Goal: Communication & Community: Answer question/provide support

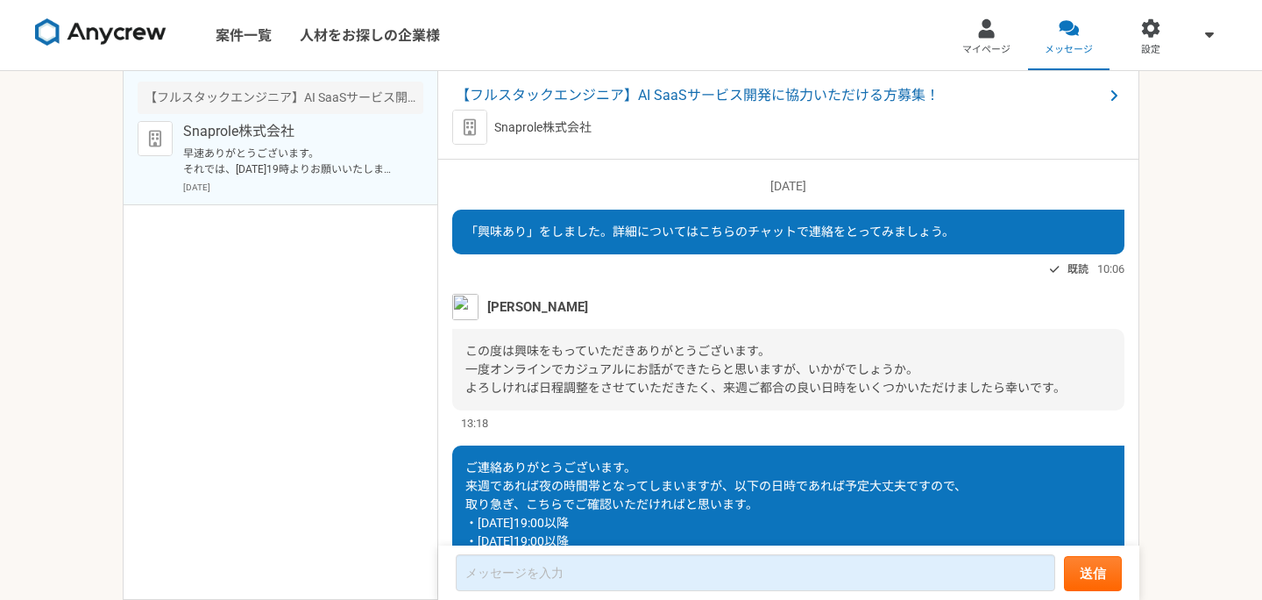
scroll to position [320, 0]
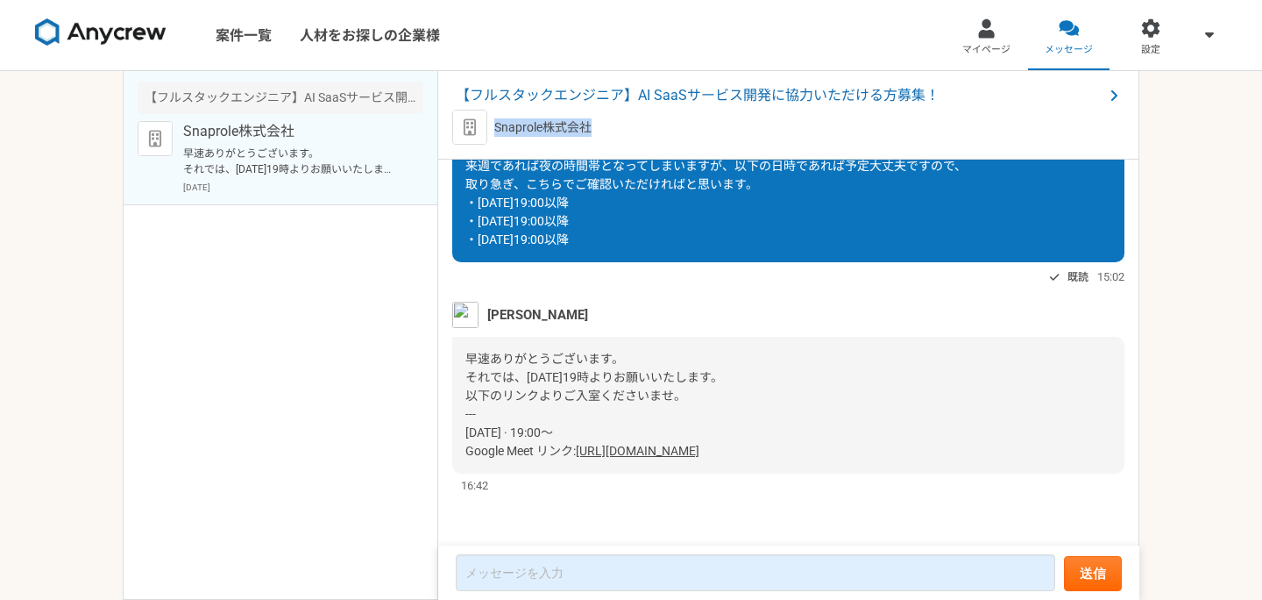
drag, startPoint x: 591, startPoint y: 128, endPoint x: 491, endPoint y: 129, distance: 99.9
click at [491, 129] on div "Snaprole株式会社" at bounding box center [788, 127] width 672 height 35
copy p "Snaprole株式会社"
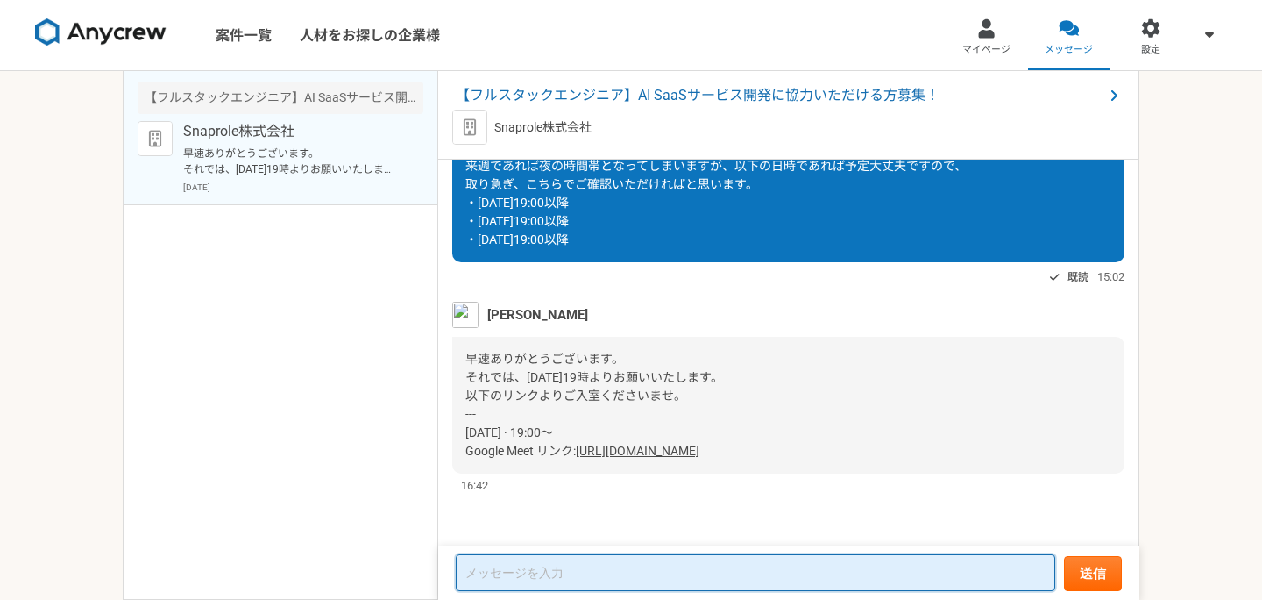
click at [631, 568] on textarea at bounding box center [756, 572] width 600 height 37
click at [771, 569] on textarea at bounding box center [756, 572] width 600 height 37
paste textarea "承知いたしました。 よろしくお願いいたします。"
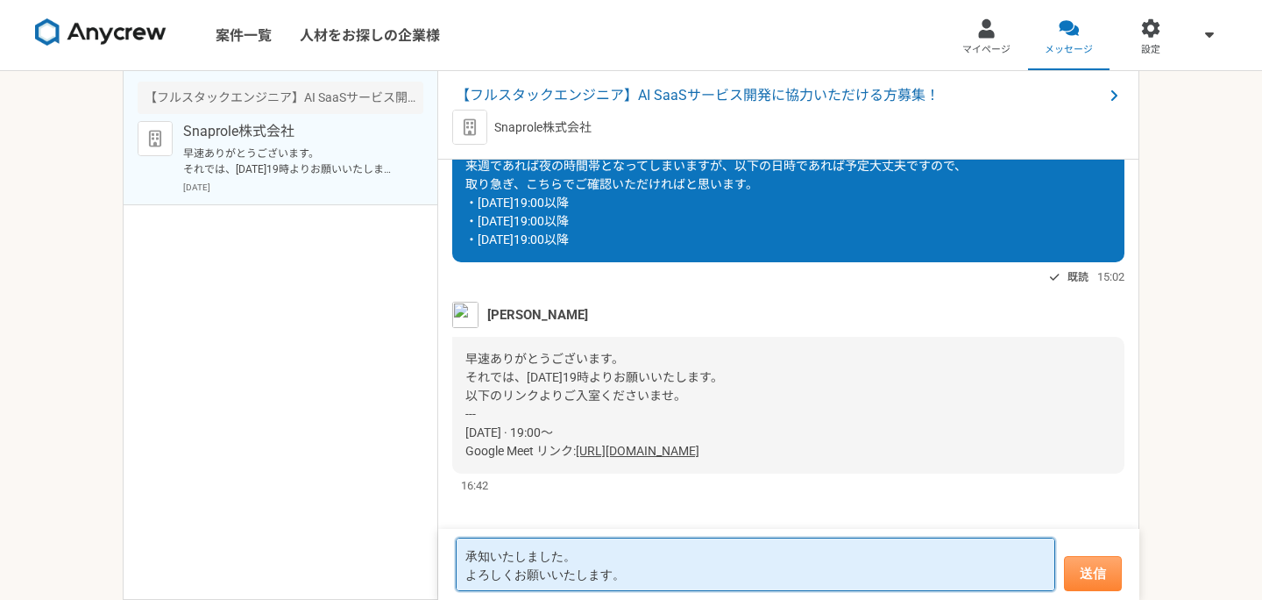
type textarea "承知いたしました。 よろしくお願いいたします。"
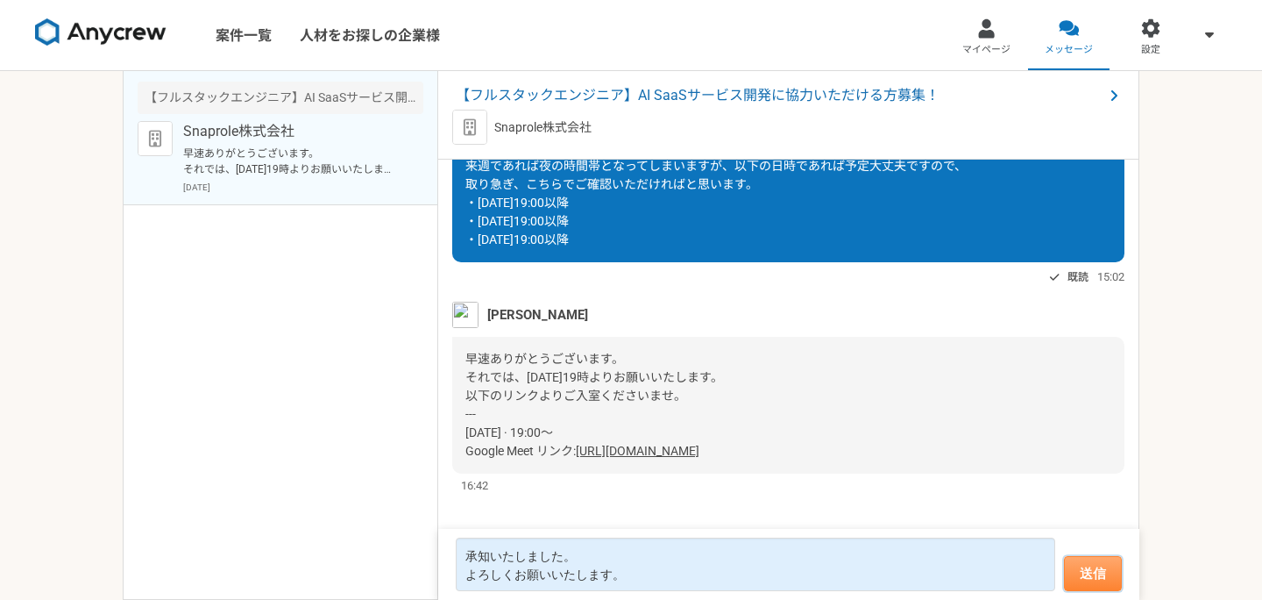
click at [1083, 556] on button "送信" at bounding box center [1093, 573] width 58 height 35
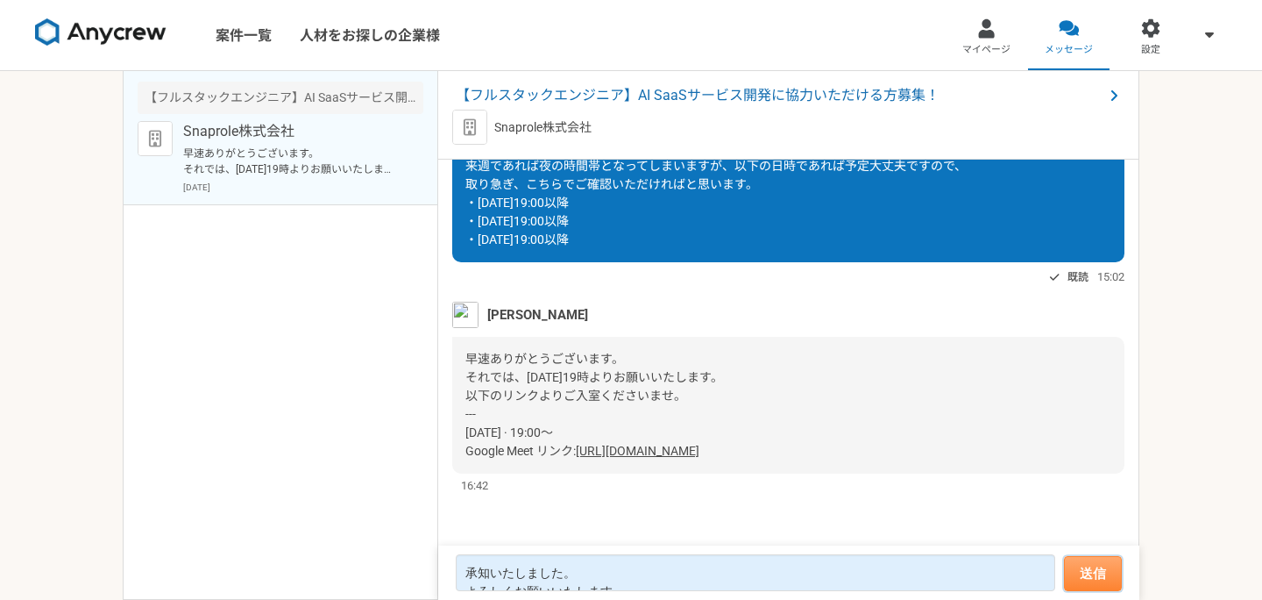
scroll to position [418, 0]
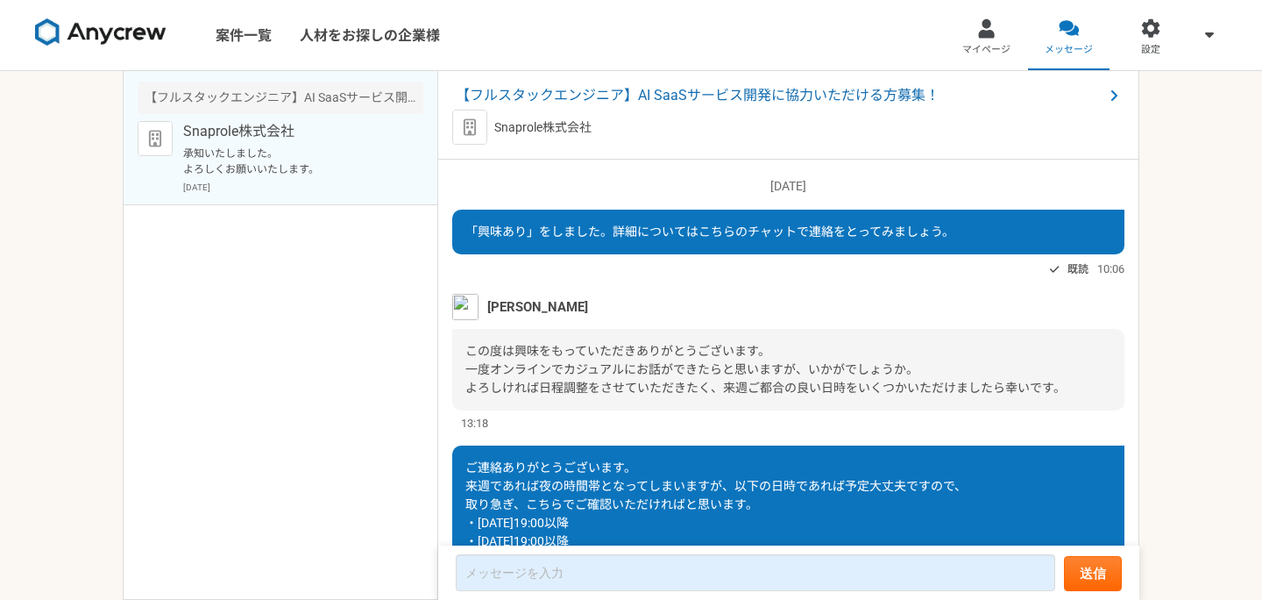
scroll to position [418, 0]
